Goal: Task Accomplishment & Management: Complete application form

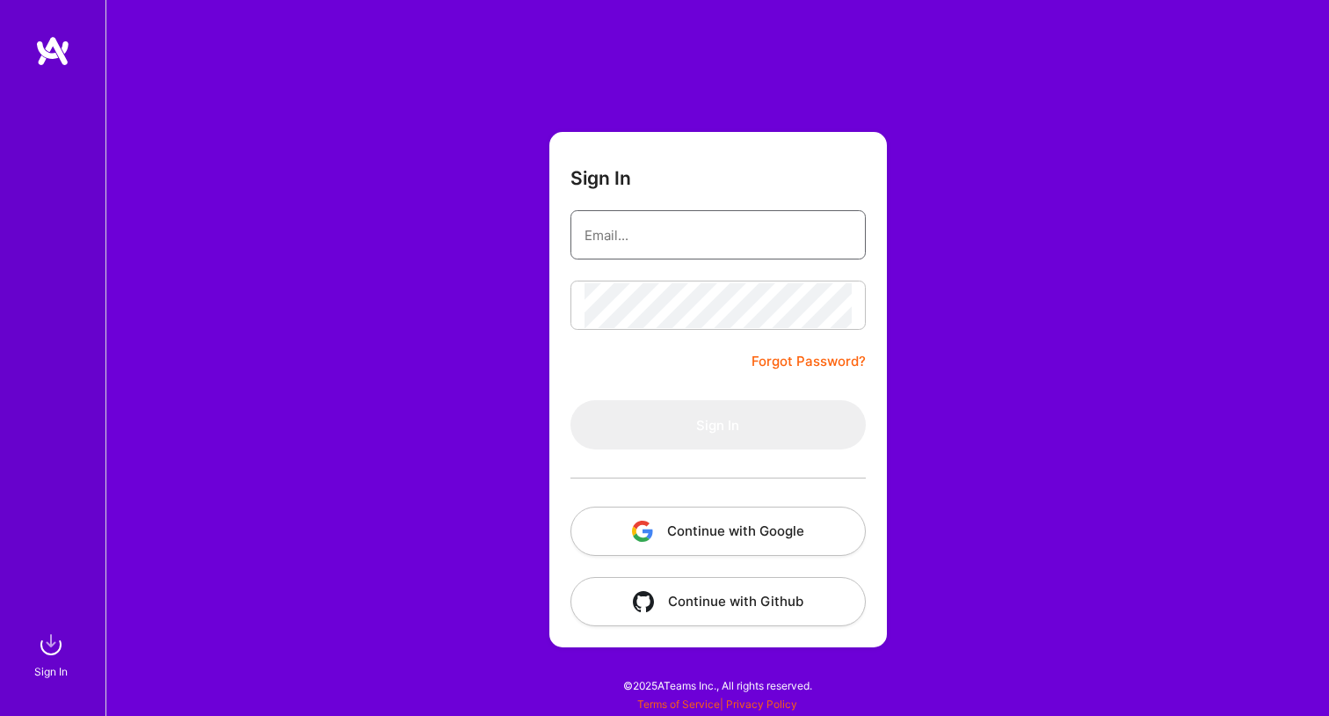
click at [661, 242] on input "email" at bounding box center [718, 235] width 267 height 45
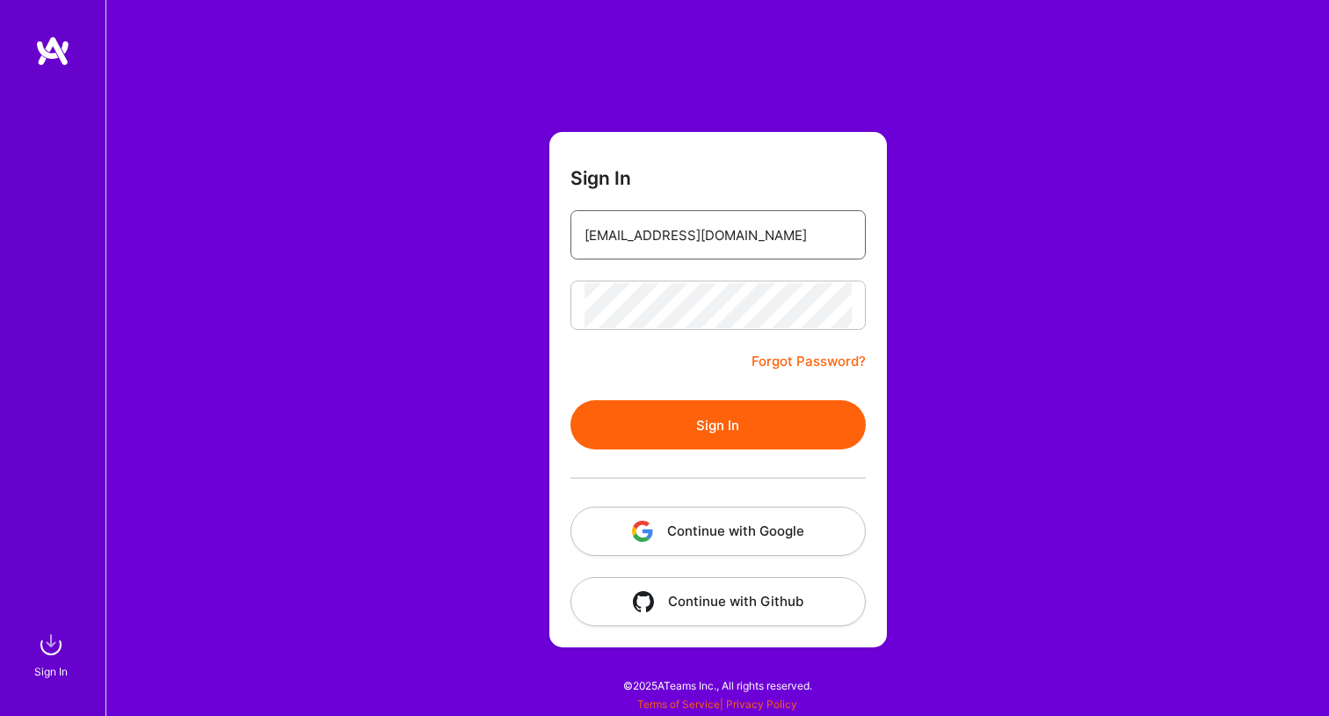
type input "mjnevin@gmail.com"
click at [571, 400] on button "Sign In" at bounding box center [718, 424] width 295 height 49
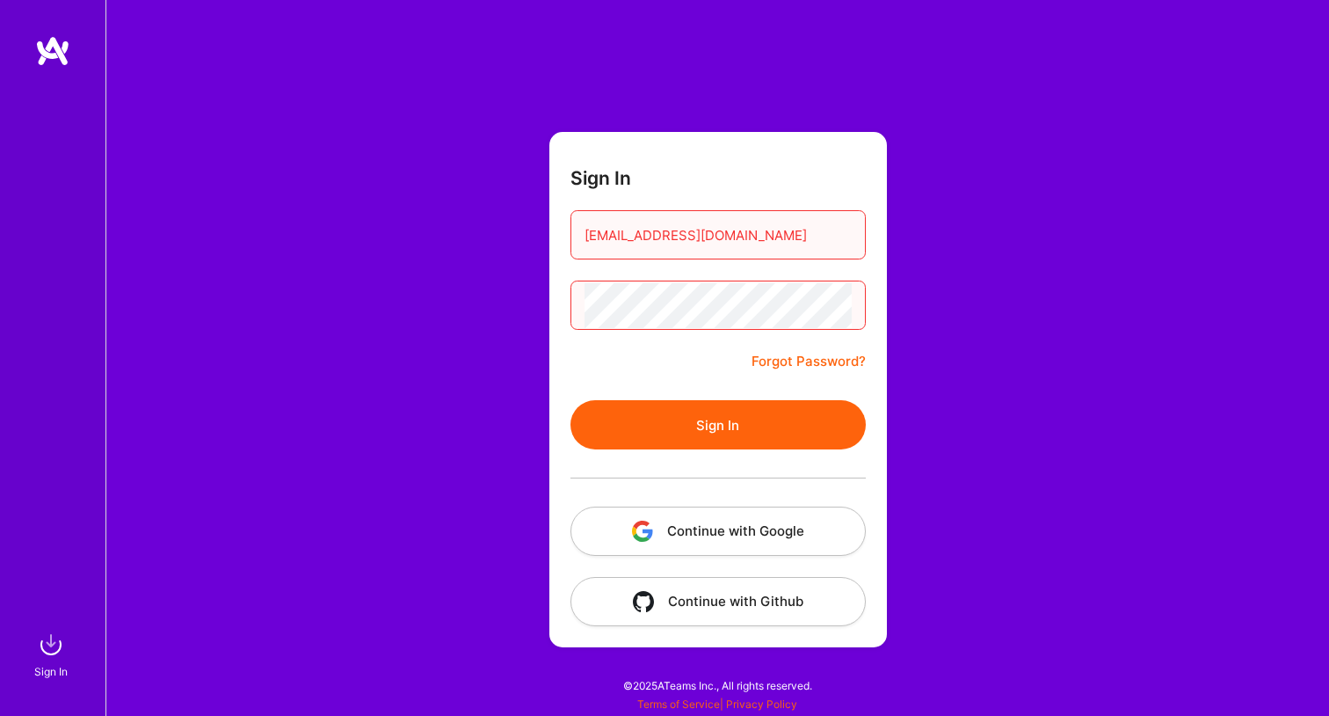
click at [571, 400] on button "Sign In" at bounding box center [718, 424] width 295 height 49
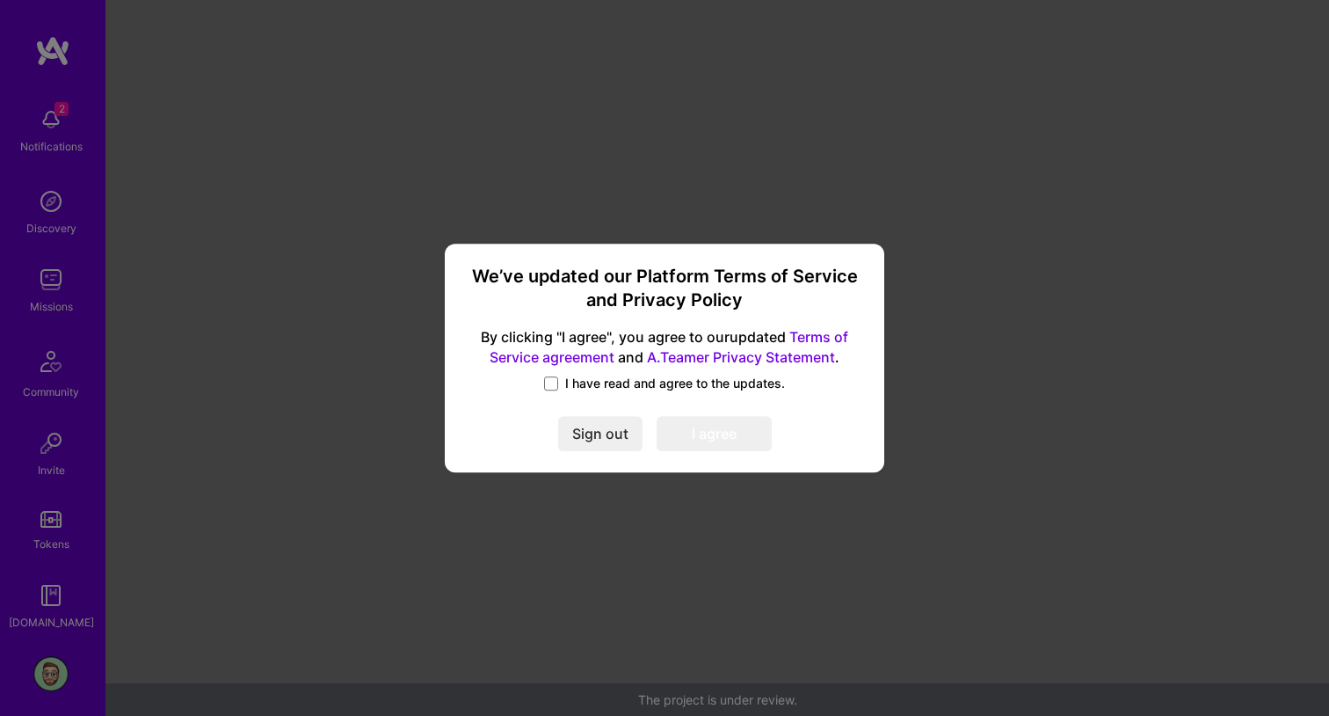
click at [571, 393] on div "I have read and agree to the updates." at bounding box center [664, 385] width 397 height 20
click at [579, 389] on span "I have read and agree to the updates." at bounding box center [675, 384] width 220 height 18
click at [0, 0] on input "I have read and agree to the updates." at bounding box center [0, 0] width 0 height 0
click at [722, 432] on button "I agree" at bounding box center [714, 433] width 115 height 35
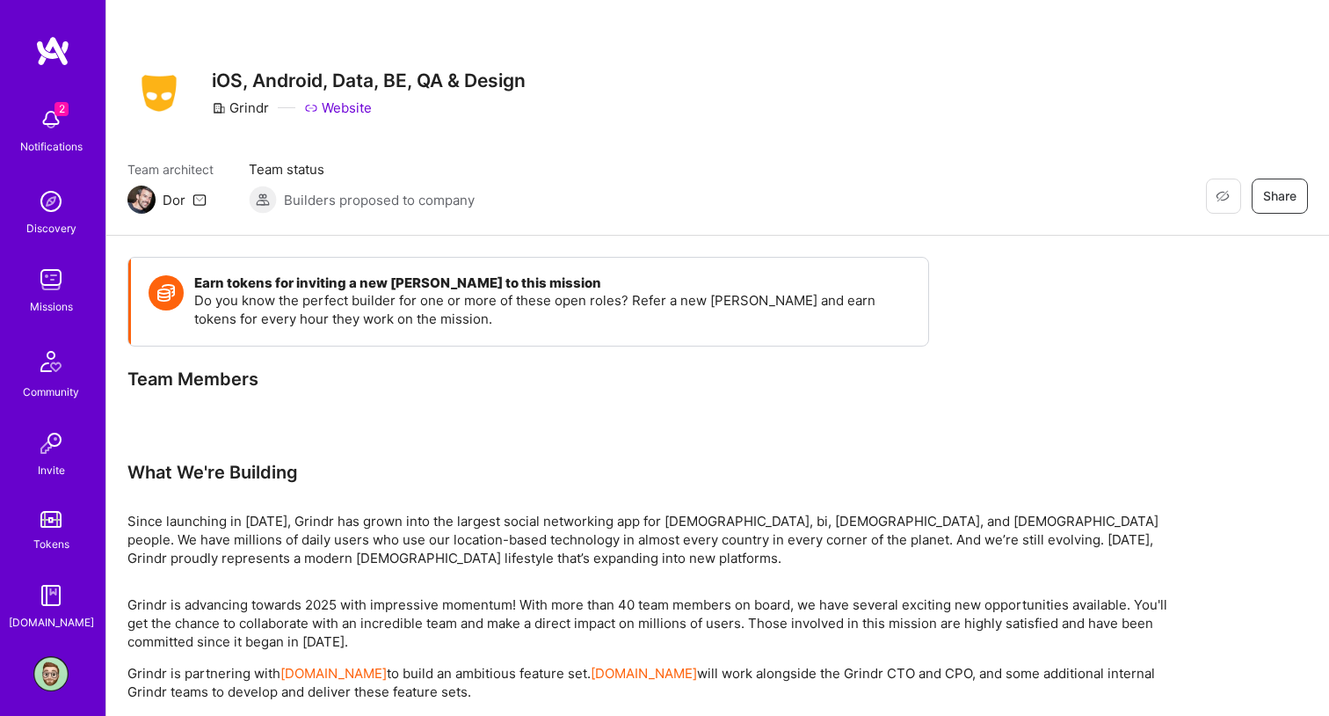
scroll to position [11, 0]
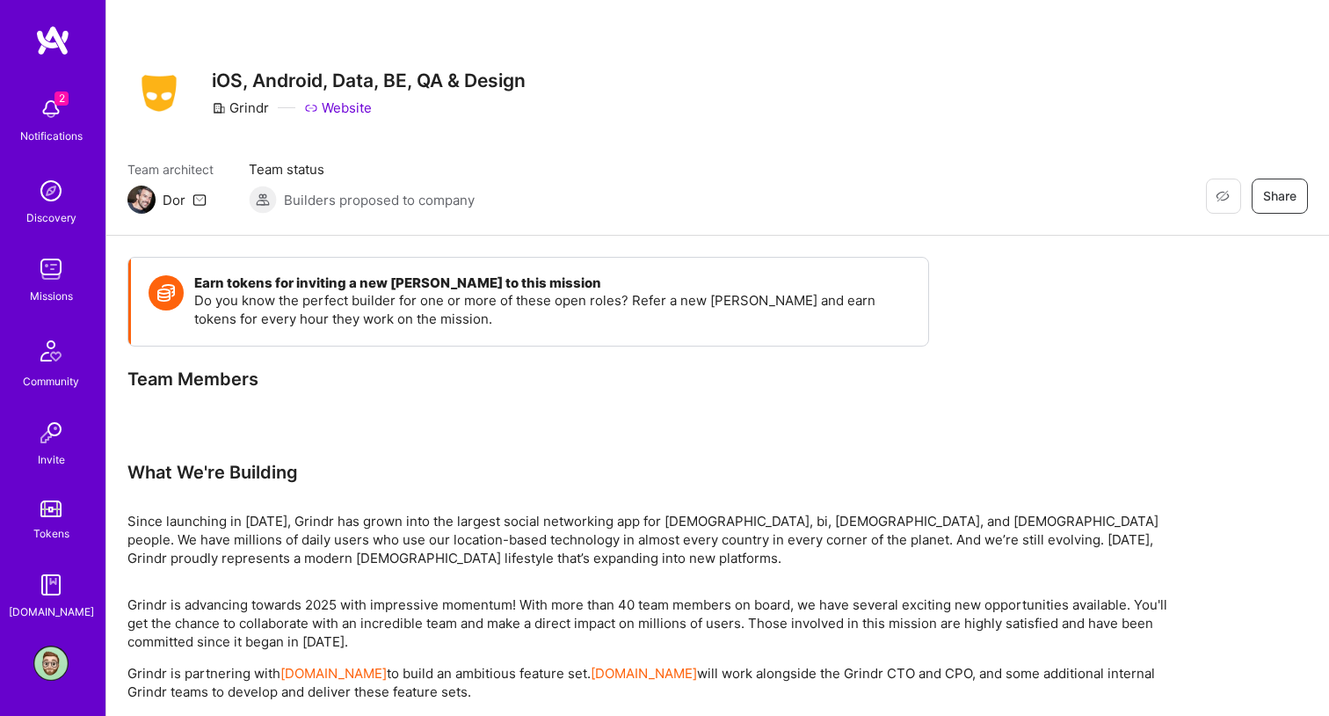
click at [57, 105] on img at bounding box center [50, 108] width 35 height 35
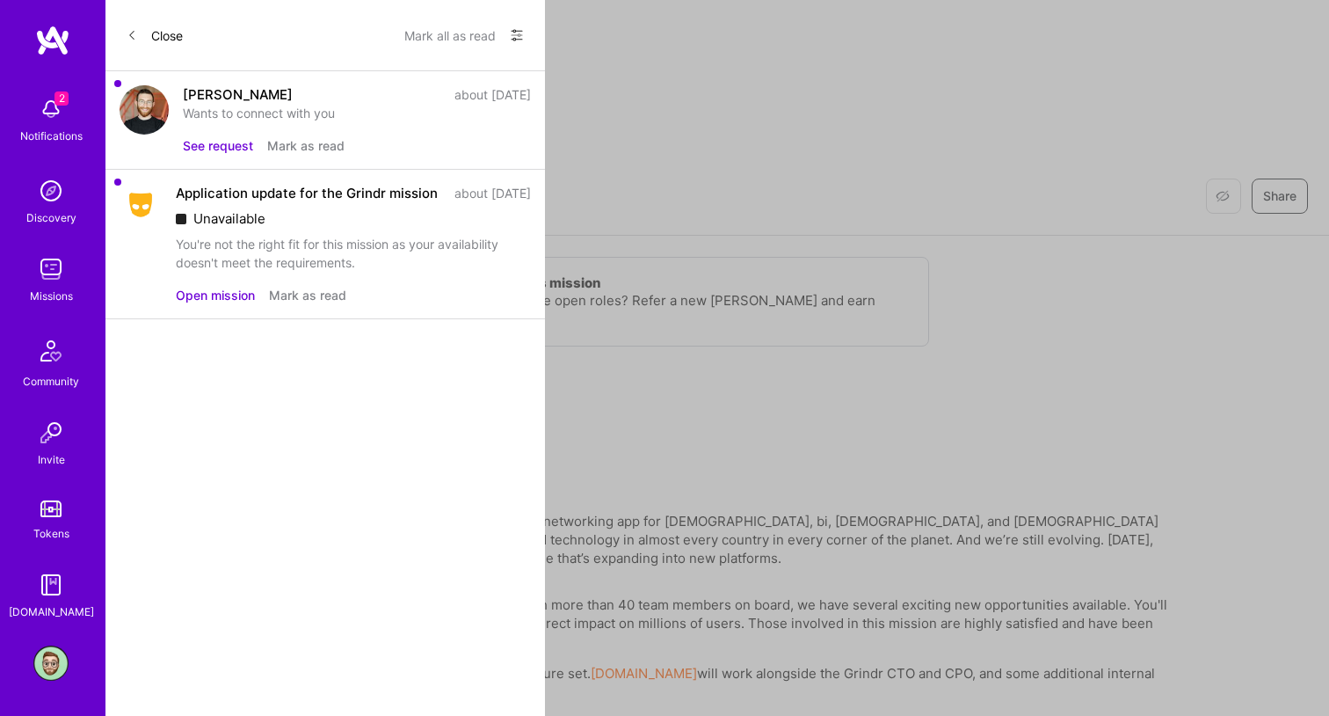
click at [266, 267] on div "You're not the right fit for this mission as your availability doesn't meet the…" at bounding box center [353, 253] width 355 height 37
click at [237, 228] on div "Unavailable" at bounding box center [353, 218] width 355 height 18
click at [246, 304] on button "Open mission" at bounding box center [215, 295] width 79 height 18
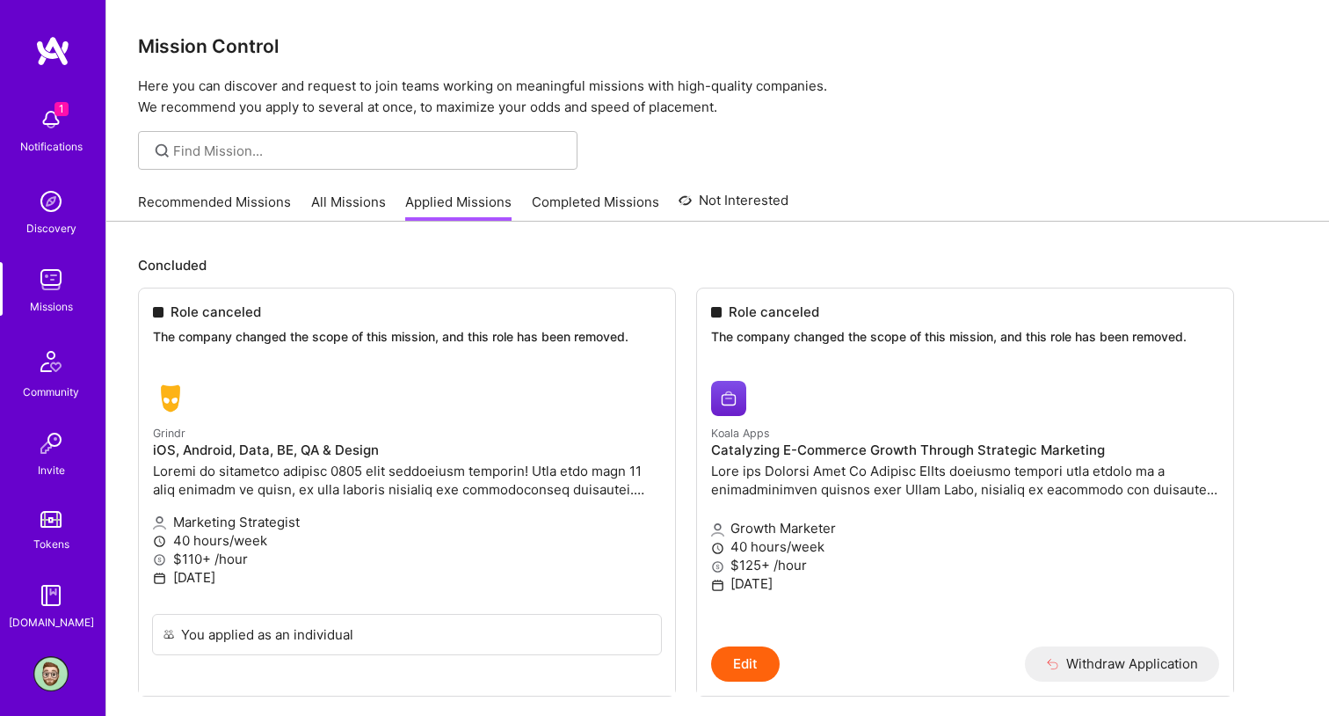
click at [342, 198] on link "All Missions" at bounding box center [348, 207] width 75 height 29
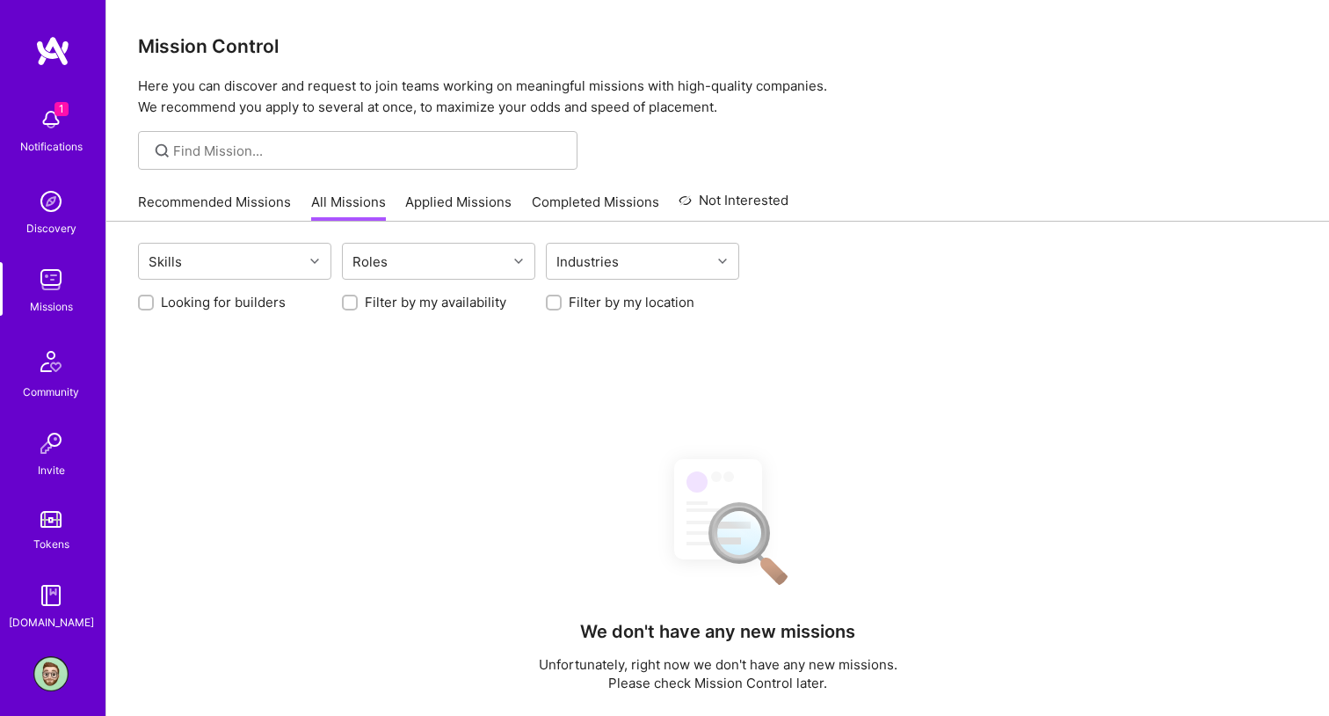
click at [578, 185] on div "Recommended Missions All Missions Applied Missions Completed Missions Not Inter…" at bounding box center [463, 202] width 651 height 38
click at [575, 201] on link "Completed Missions" at bounding box center [595, 207] width 127 height 29
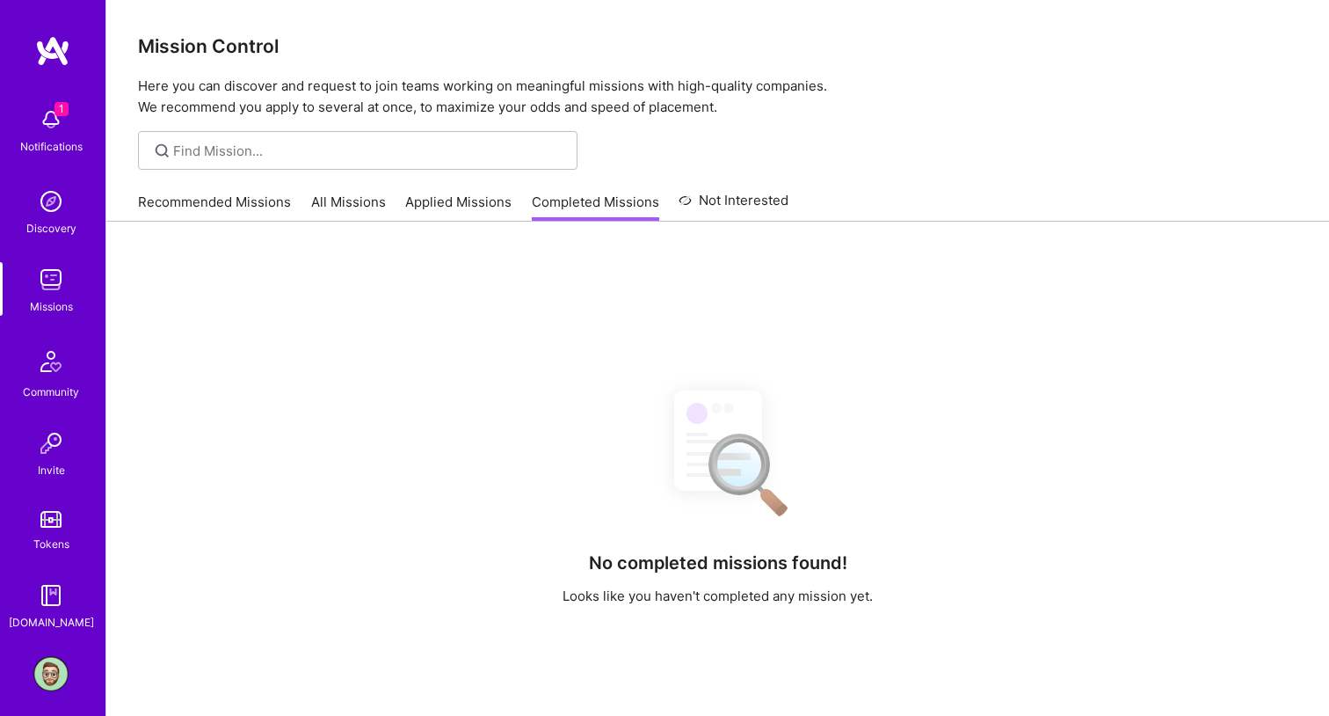
click at [723, 208] on link "Not Interested" at bounding box center [734, 206] width 110 height 32
click at [178, 202] on link "Recommended Missions" at bounding box center [214, 207] width 153 height 29
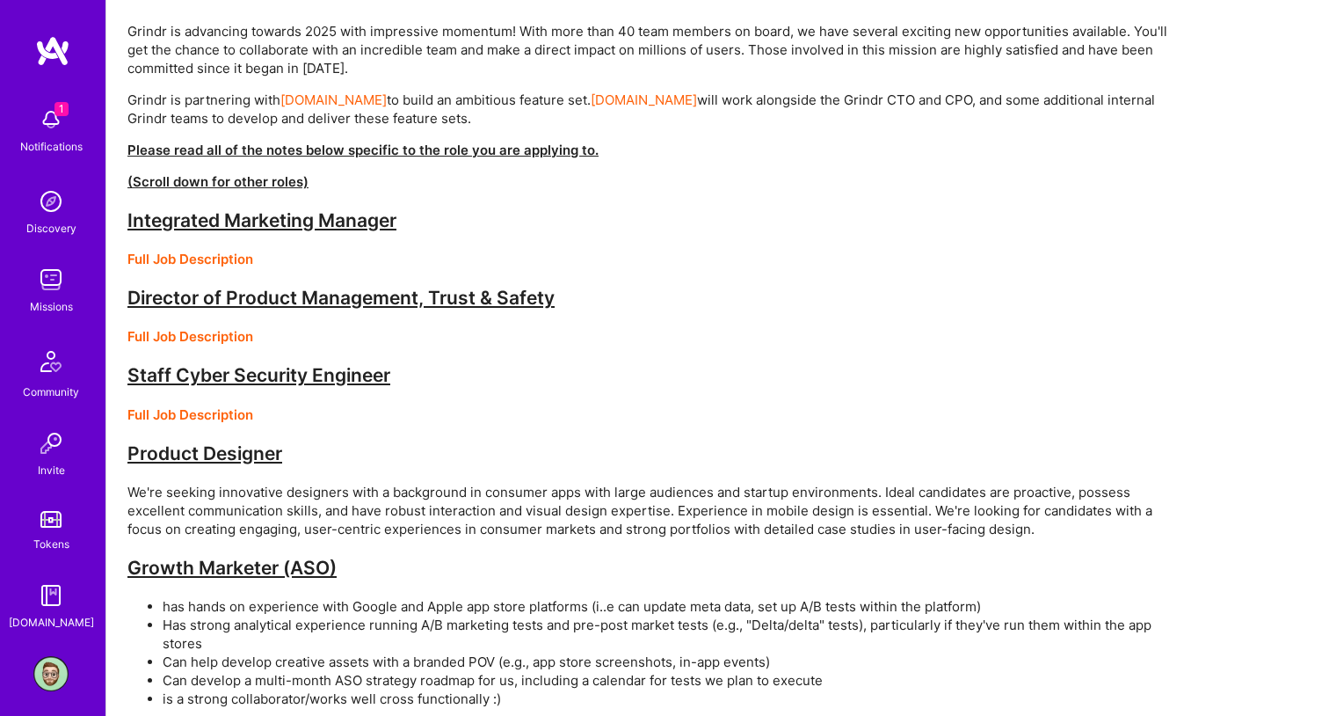
scroll to position [584, 0]
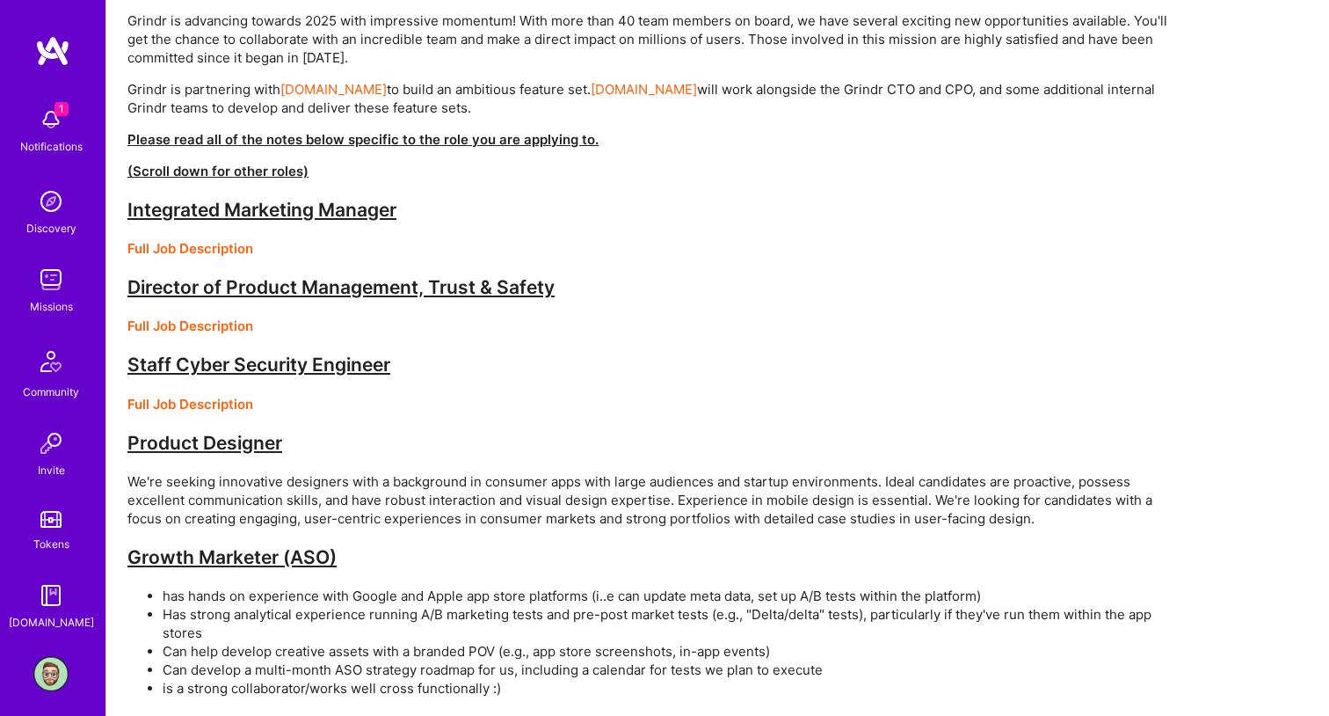
click at [211, 248] on strong "Full Job Description" at bounding box center [190, 248] width 126 height 17
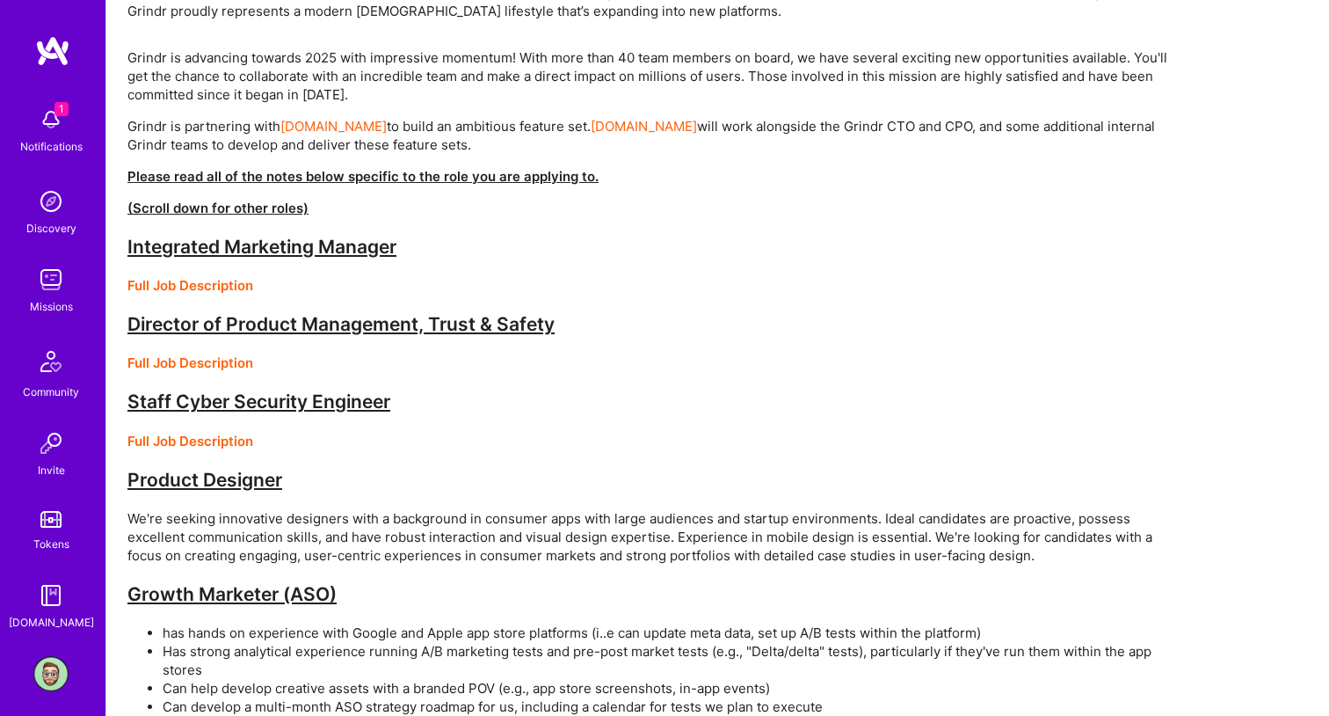
scroll to position [0, 0]
